Goal: Check status: Check status

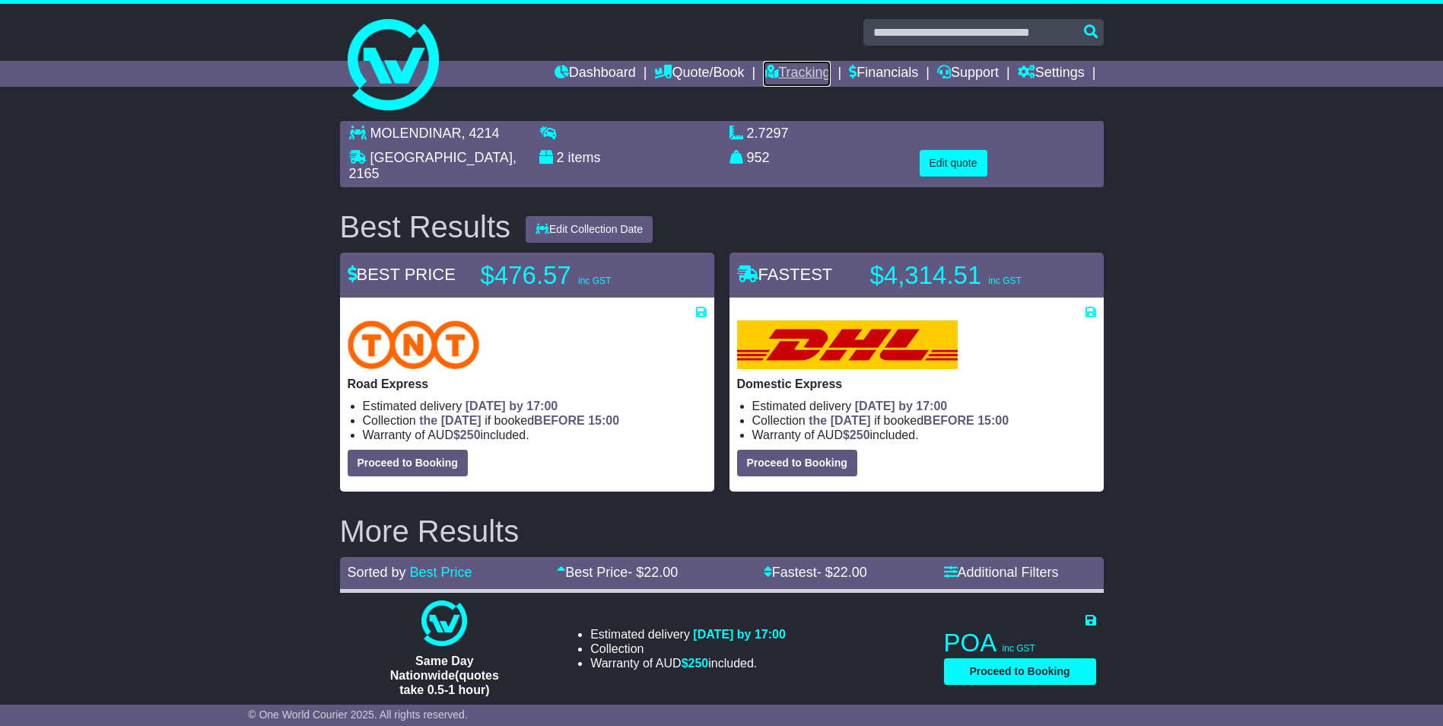
click at [805, 71] on link "Tracking" at bounding box center [796, 74] width 67 height 26
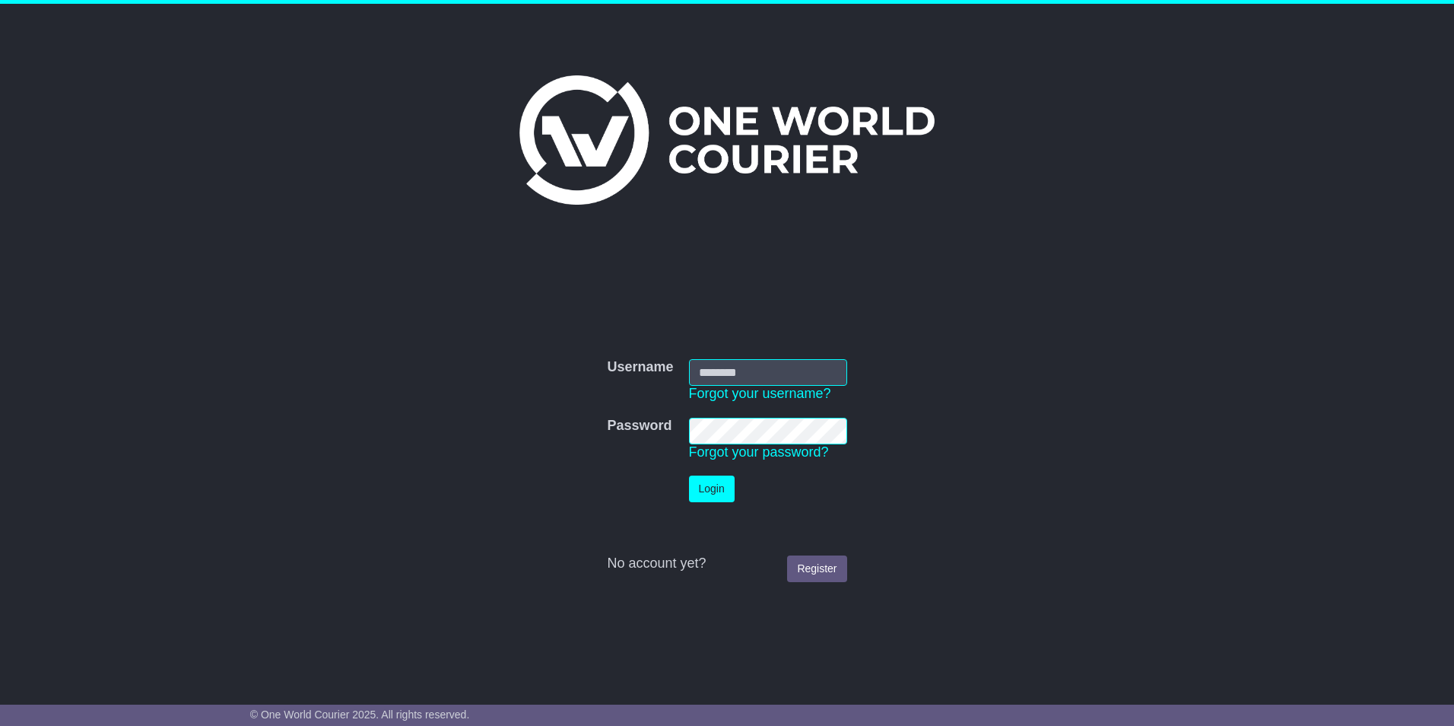
type input "**********"
click at [716, 480] on button "Login" at bounding box center [712, 488] width 46 height 27
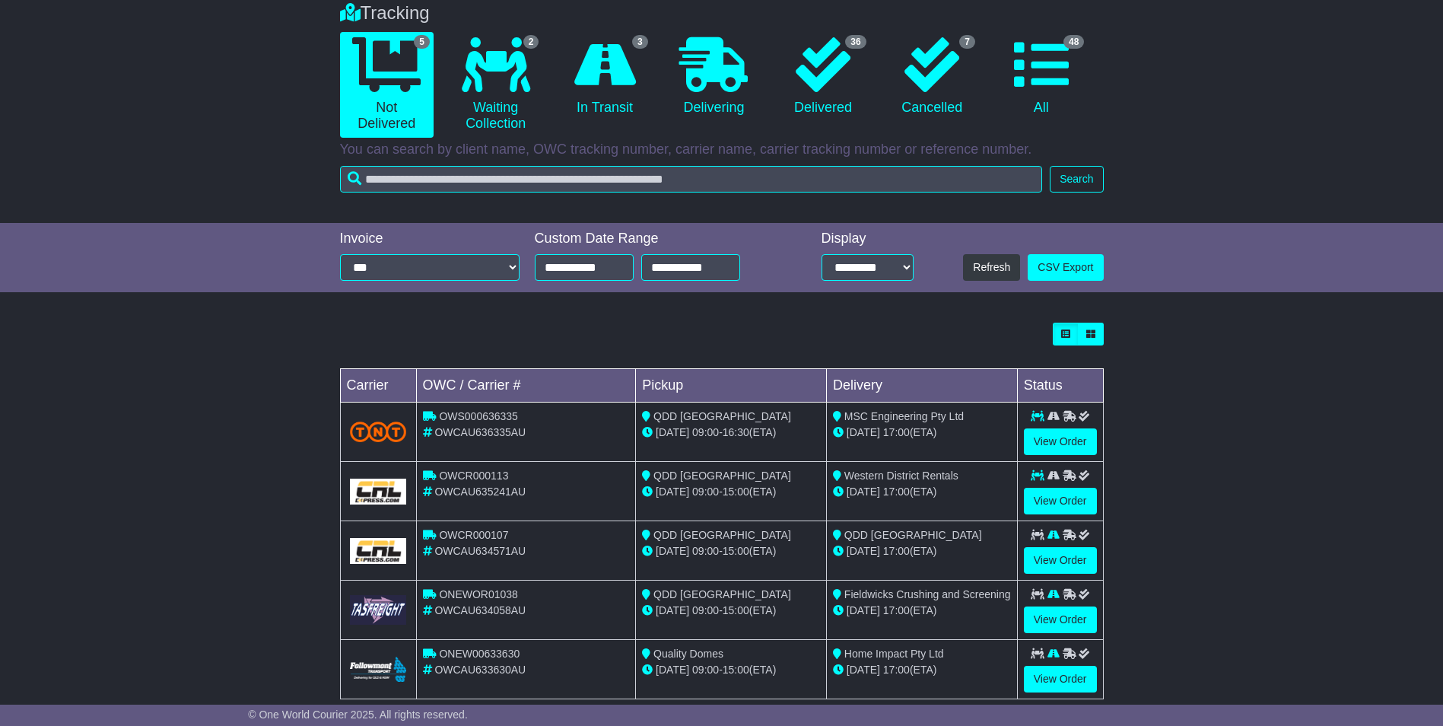
scroll to position [154, 0]
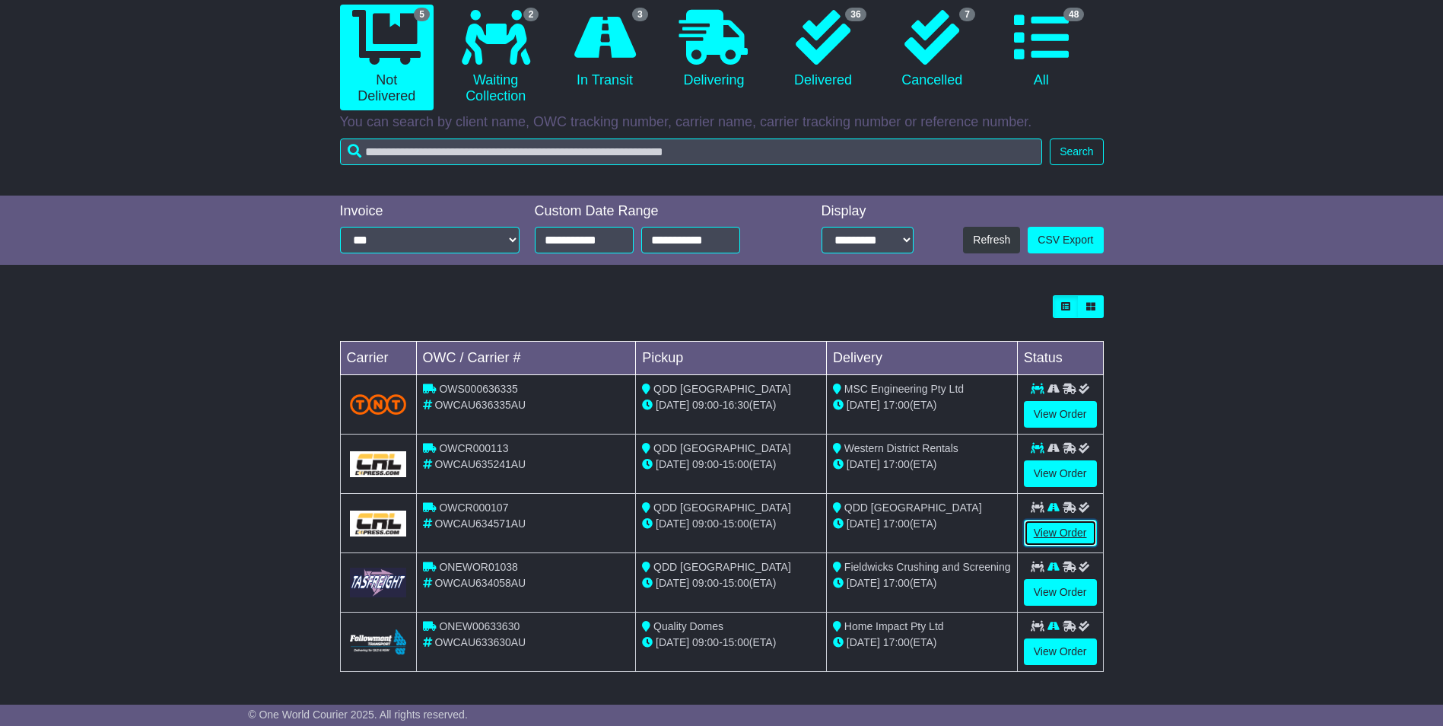
click at [1056, 530] on link "View Order" at bounding box center [1060, 532] width 73 height 27
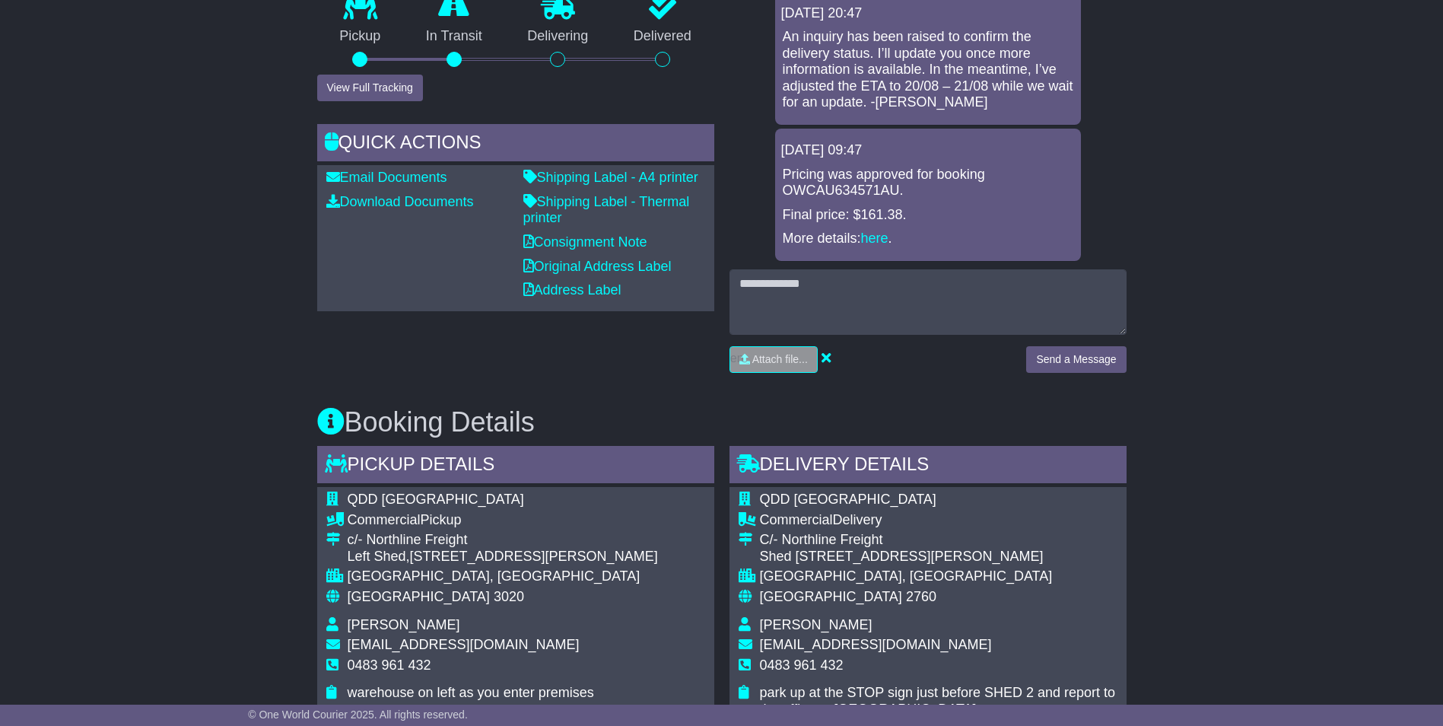
scroll to position [456, 0]
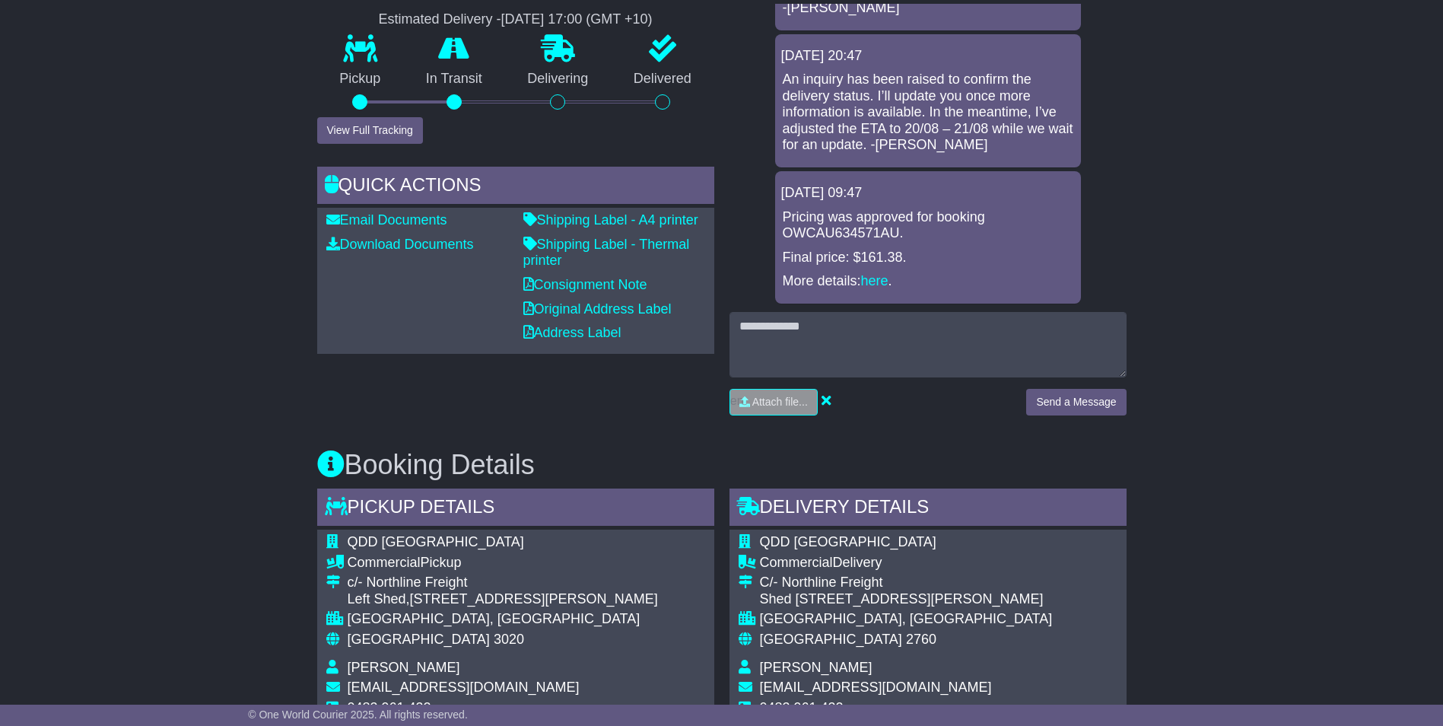
click at [166, 437] on div "Email Download Tracking Pricing Insurance" at bounding box center [721, 675] width 1443 height 1628
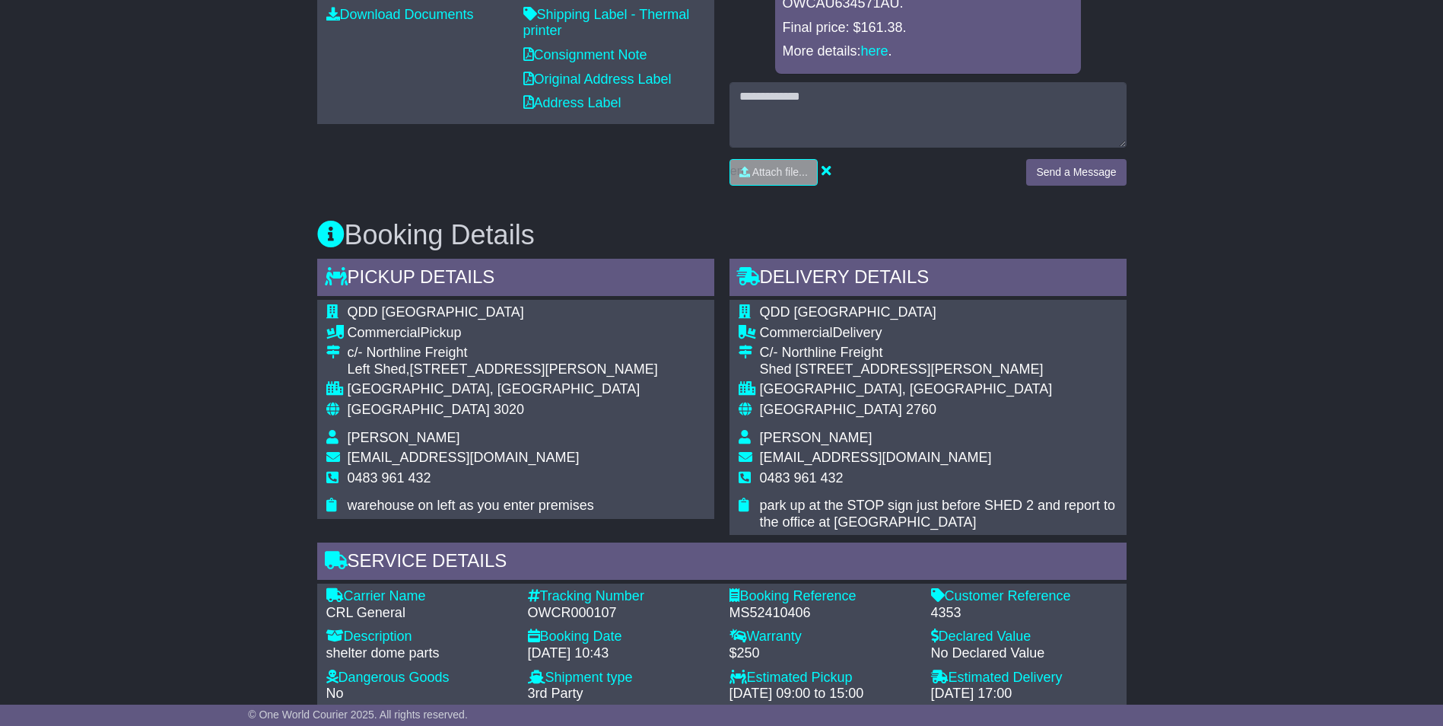
scroll to position [761, 0]
